Goal: Task Accomplishment & Management: Use online tool/utility

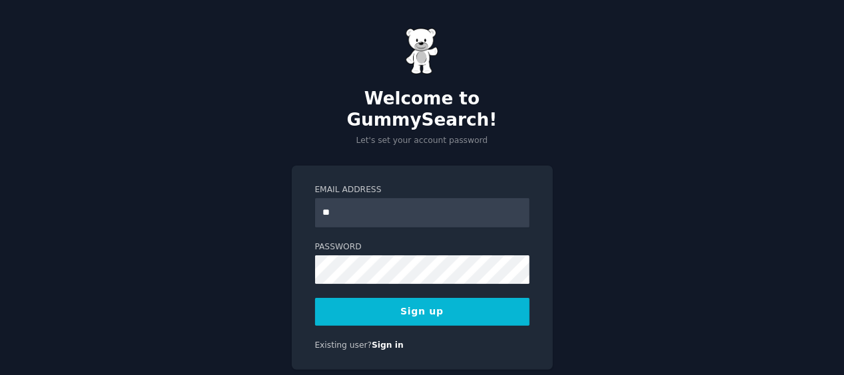
type input "**********"
click at [406, 298] on button "Sign up" at bounding box center [422, 312] width 214 height 28
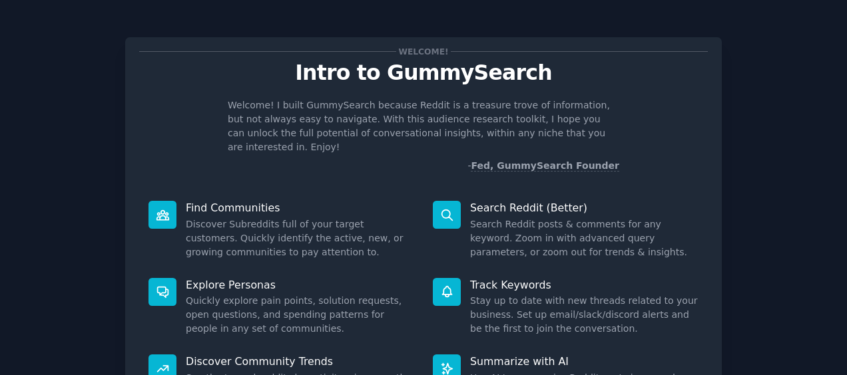
click at [792, 123] on div "Welcome! Intro to GummySearch Welcome! I built GummySearch because Reddit is a …" at bounding box center [424, 275] width 810 height 512
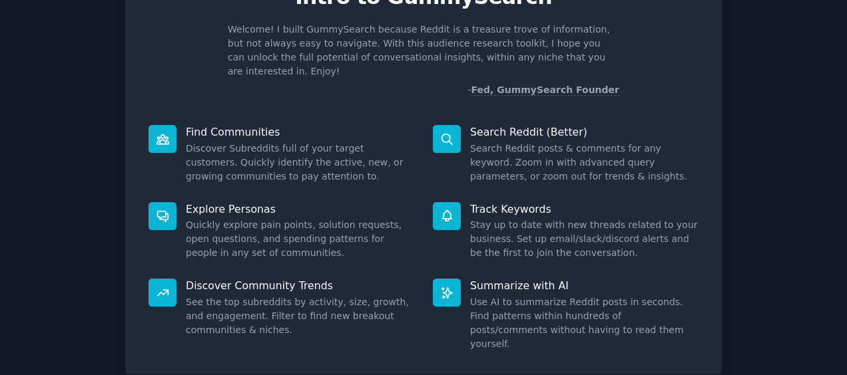
scroll to position [80, 0]
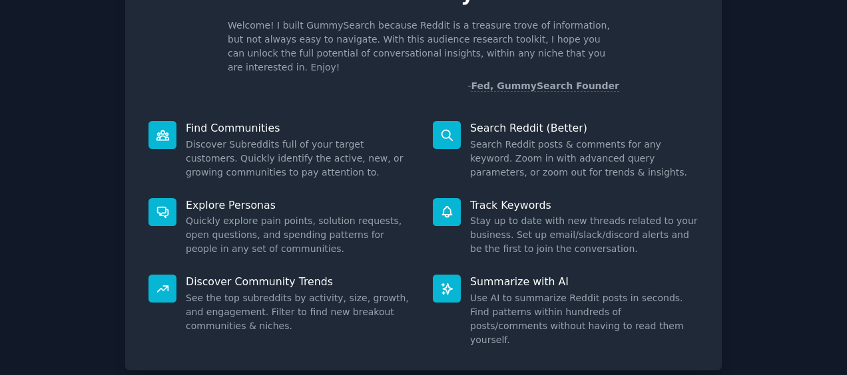
click at [533, 121] on p "Search Reddit (Better)" at bounding box center [584, 128] width 228 height 14
click at [755, 112] on div "Welcome! Intro to GummySearch Welcome! I built GummySearch because Reddit is a …" at bounding box center [424, 195] width 810 height 512
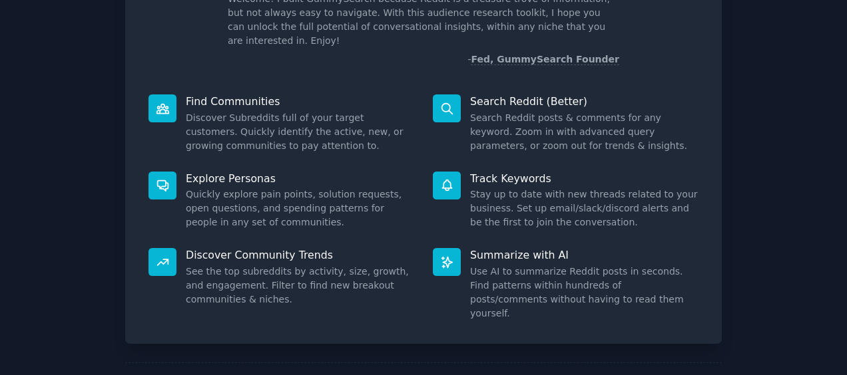
scroll to position [145, 0]
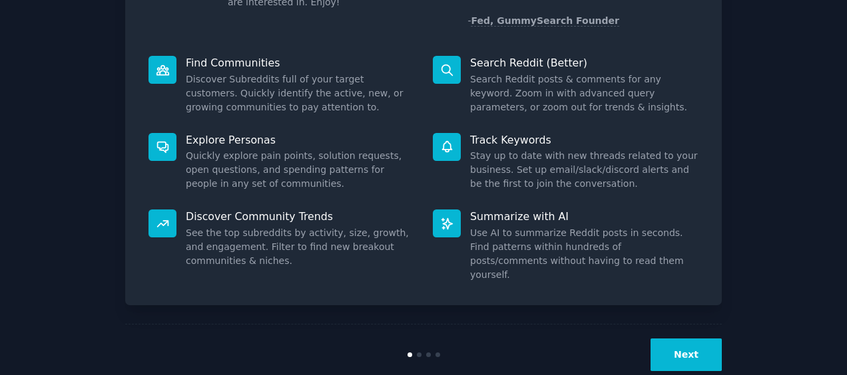
click at [674, 339] on button "Next" at bounding box center [685, 355] width 71 height 33
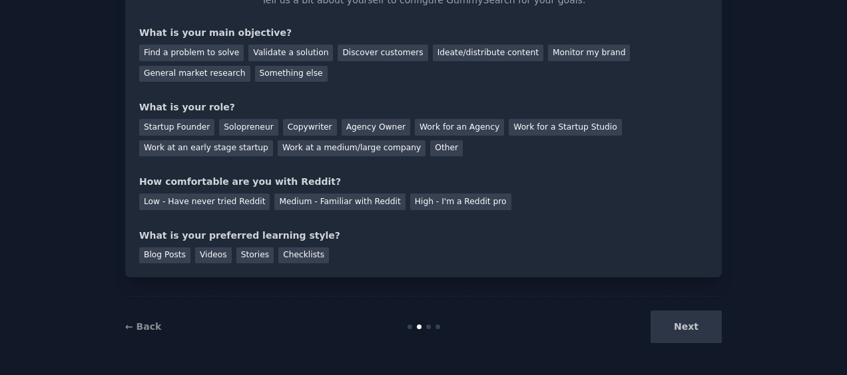
click at [752, 205] on div "Your goals Let's get acquainted Tell us a bit about yourself to configure Gummy…" at bounding box center [424, 137] width 810 height 439
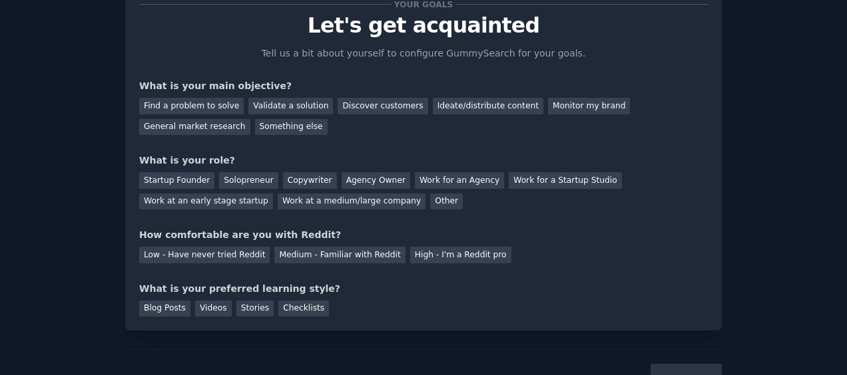
scroll to position [74, 0]
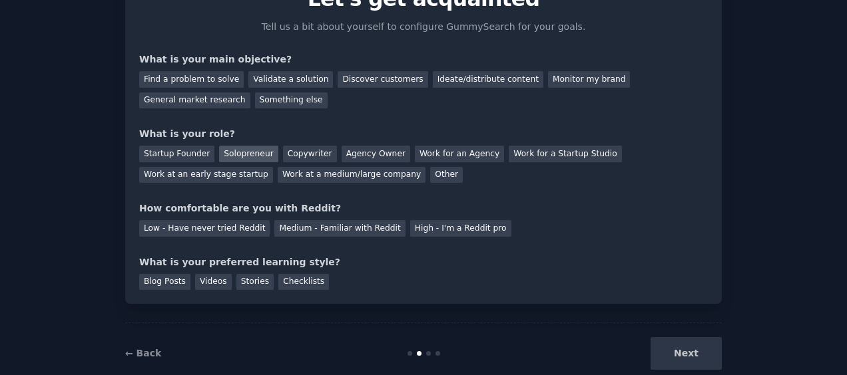
click at [244, 160] on div "Solopreneur" at bounding box center [248, 154] width 59 height 17
click at [246, 226] on div "Low - Have never tried Reddit" at bounding box center [204, 228] width 130 height 17
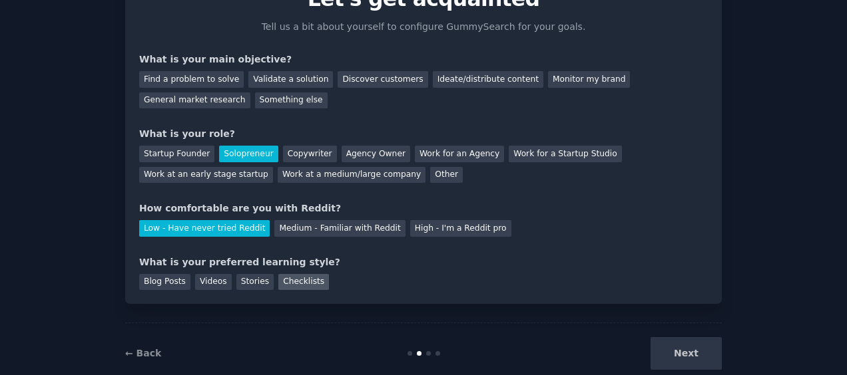
click at [296, 286] on div "Checklists" at bounding box center [303, 282] width 51 height 17
click at [214, 79] on div "Find a problem to solve" at bounding box center [191, 79] width 105 height 17
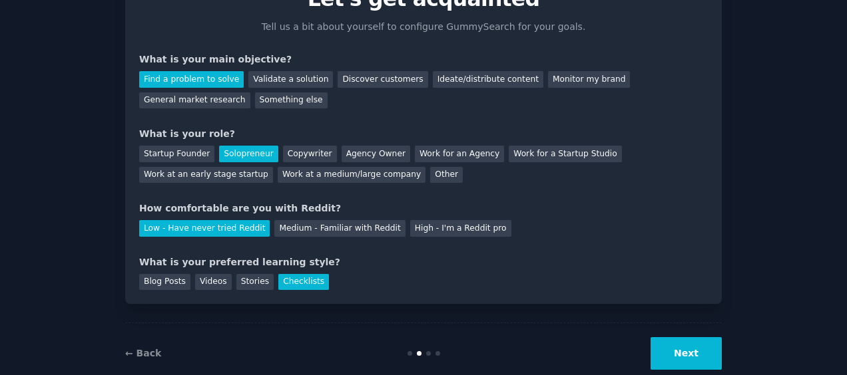
click at [682, 367] on button "Next" at bounding box center [685, 354] width 71 height 33
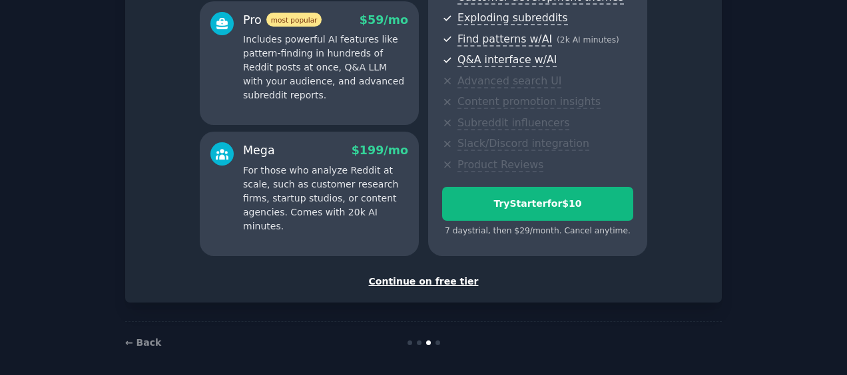
scroll to position [255, 0]
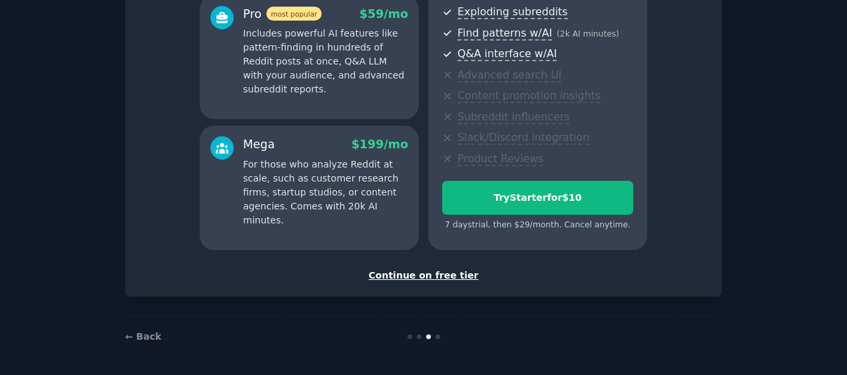
click at [415, 277] on div "Continue on free tier" at bounding box center [423, 276] width 569 height 14
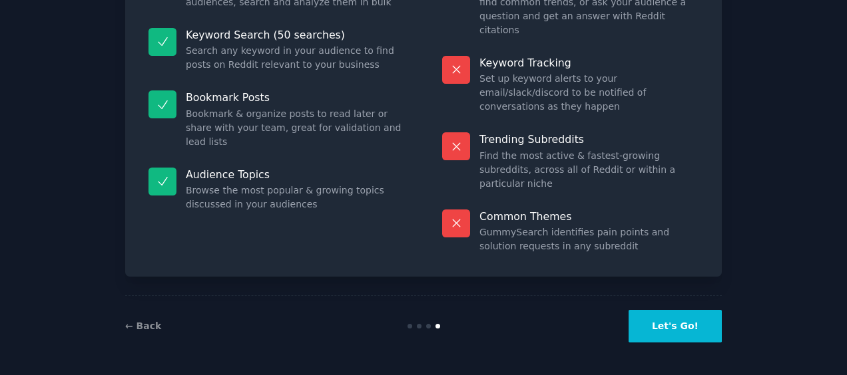
scroll to position [142, 0]
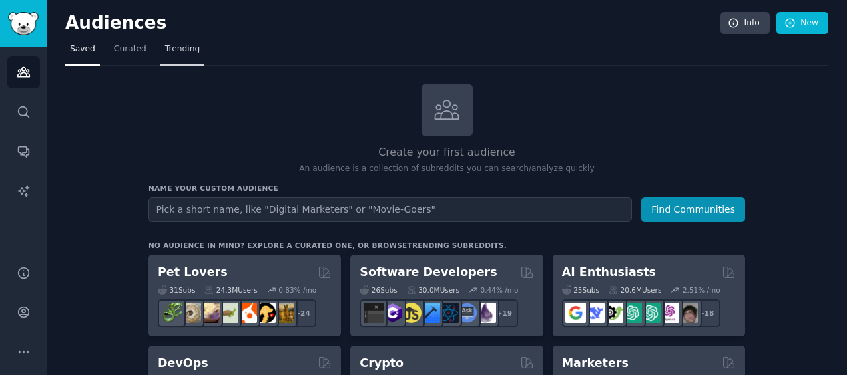
click at [178, 51] on span "Trending" at bounding box center [182, 49] width 35 height 12
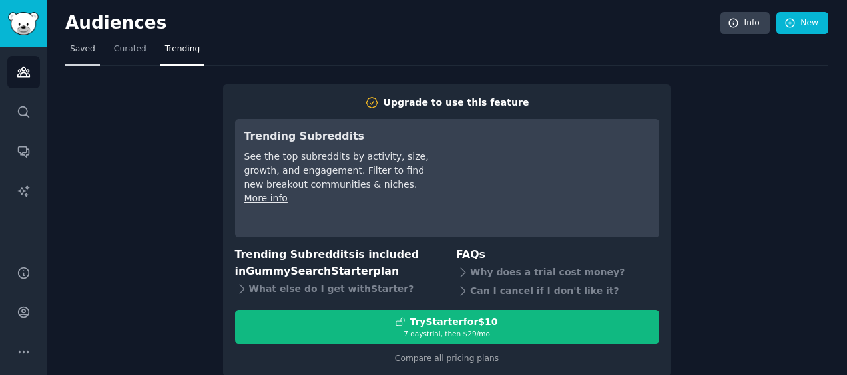
click at [87, 52] on span "Saved" at bounding box center [82, 49] width 25 height 12
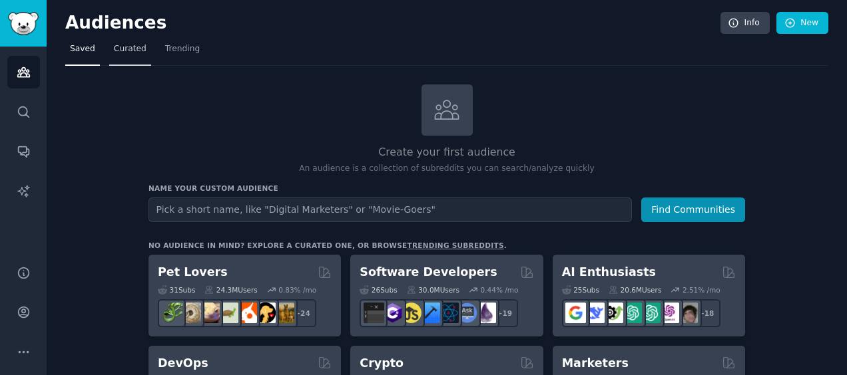
click at [116, 52] on span "Curated" at bounding box center [130, 49] width 33 height 12
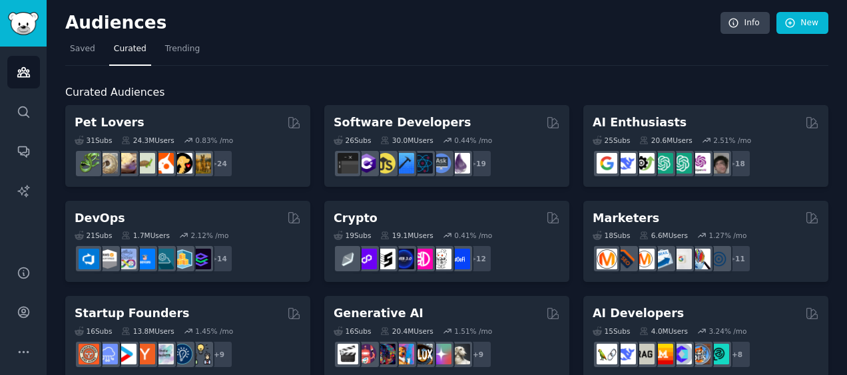
click at [605, 57] on nav "Saved Curated Trending" at bounding box center [446, 52] width 763 height 27
